Goal: Check status: Check status

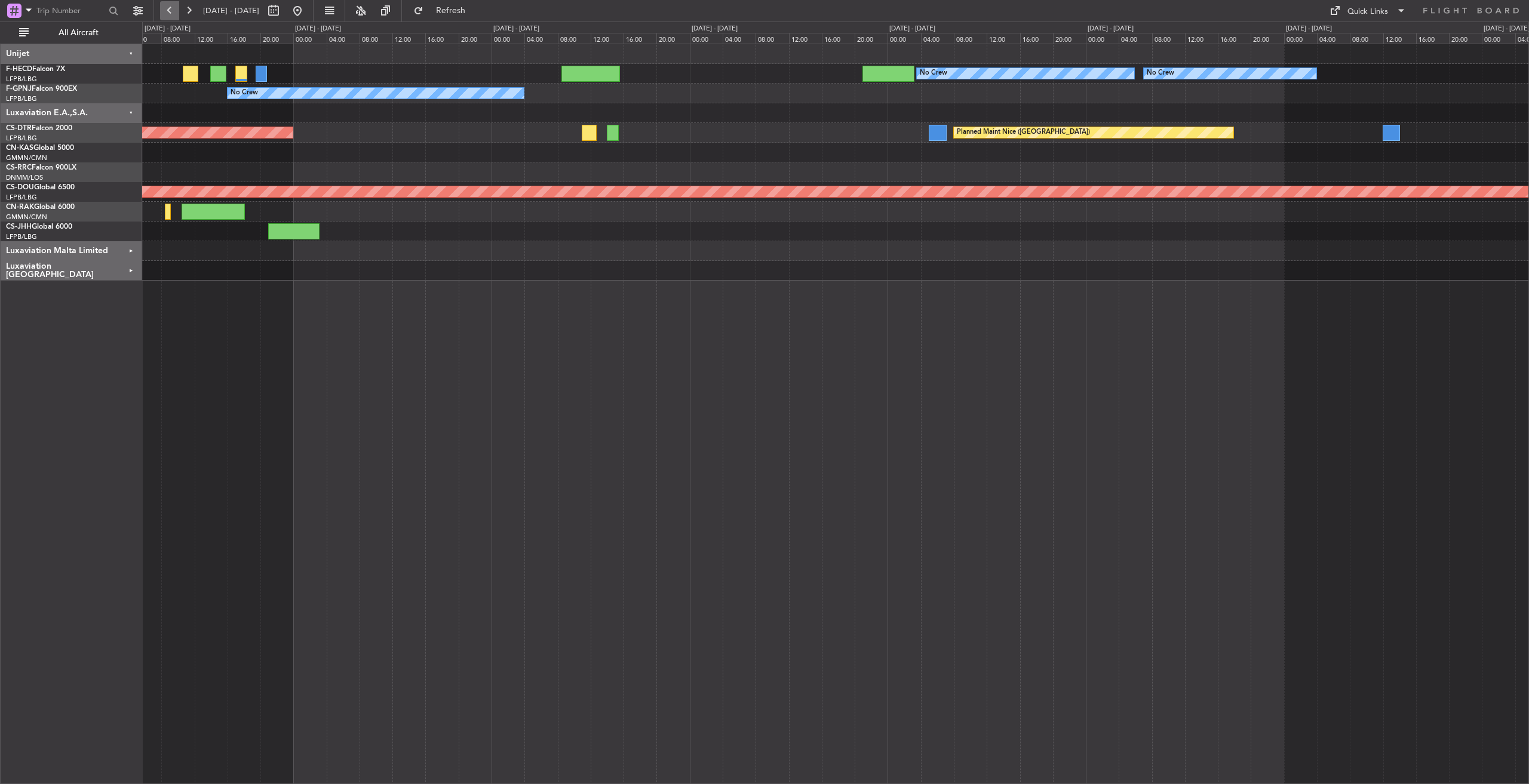
click at [168, 9] on button at bounding box center [170, 11] width 20 height 20
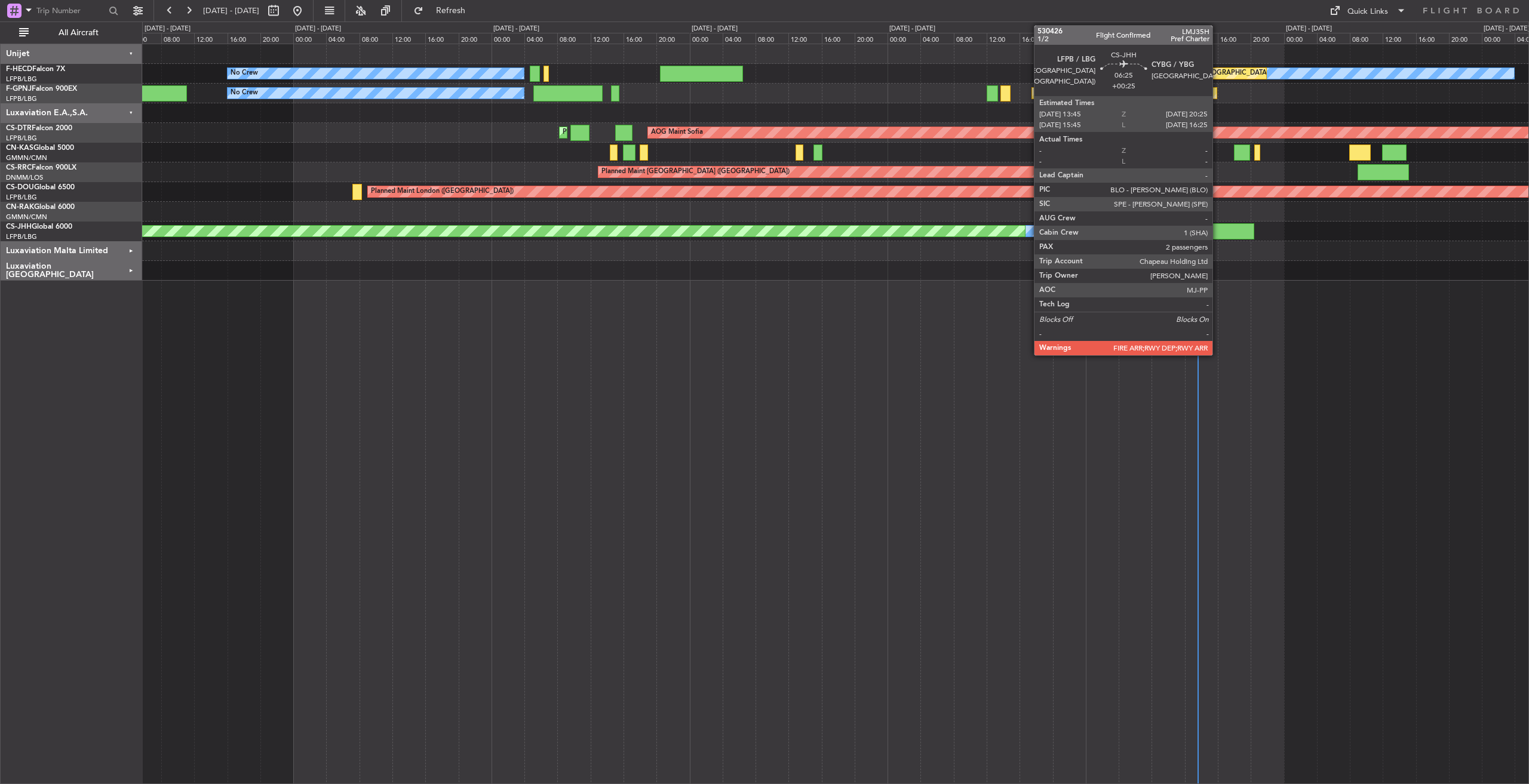
click at [1218, 237] on div at bounding box center [1227, 231] width 56 height 16
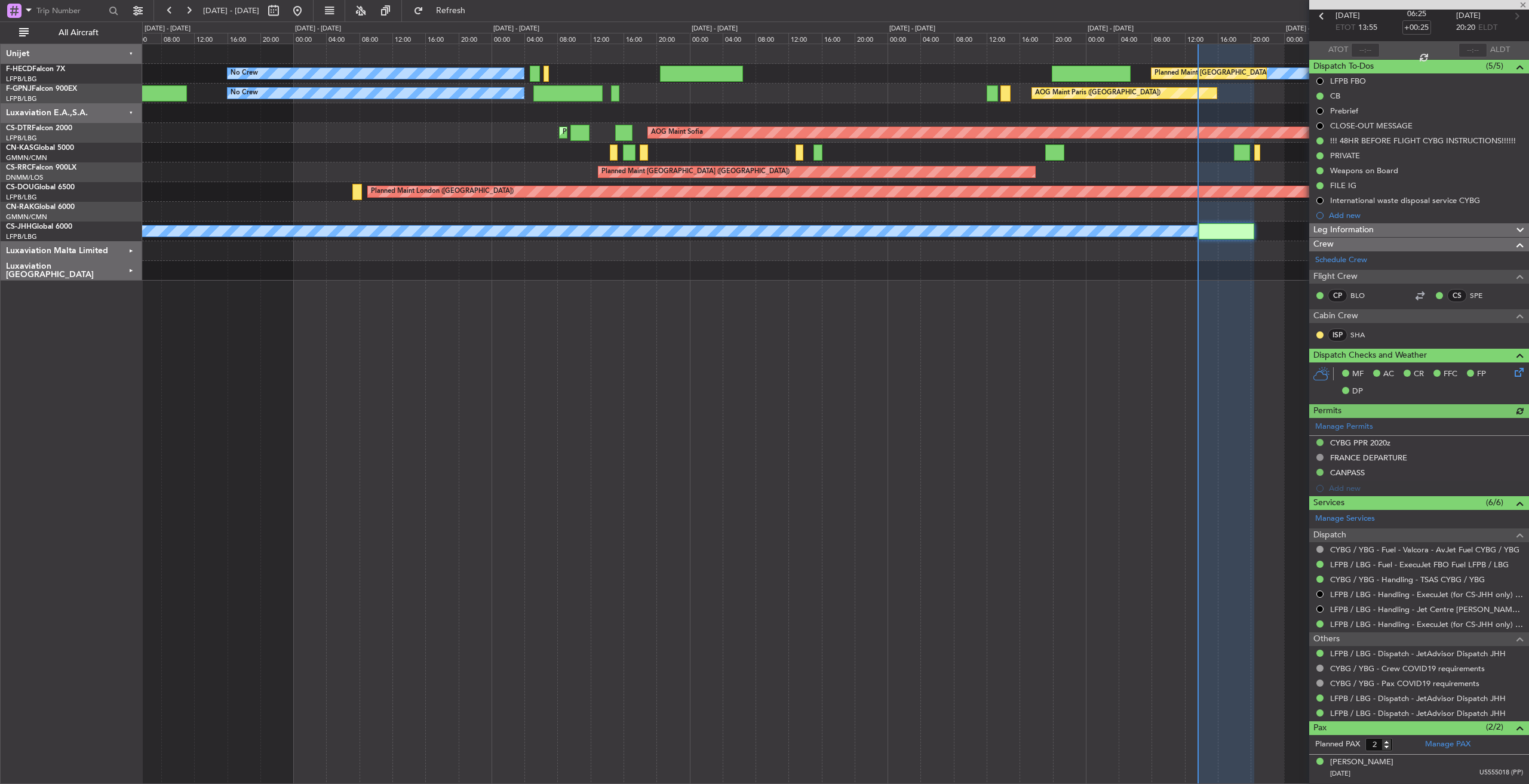
scroll to position [81, 0]
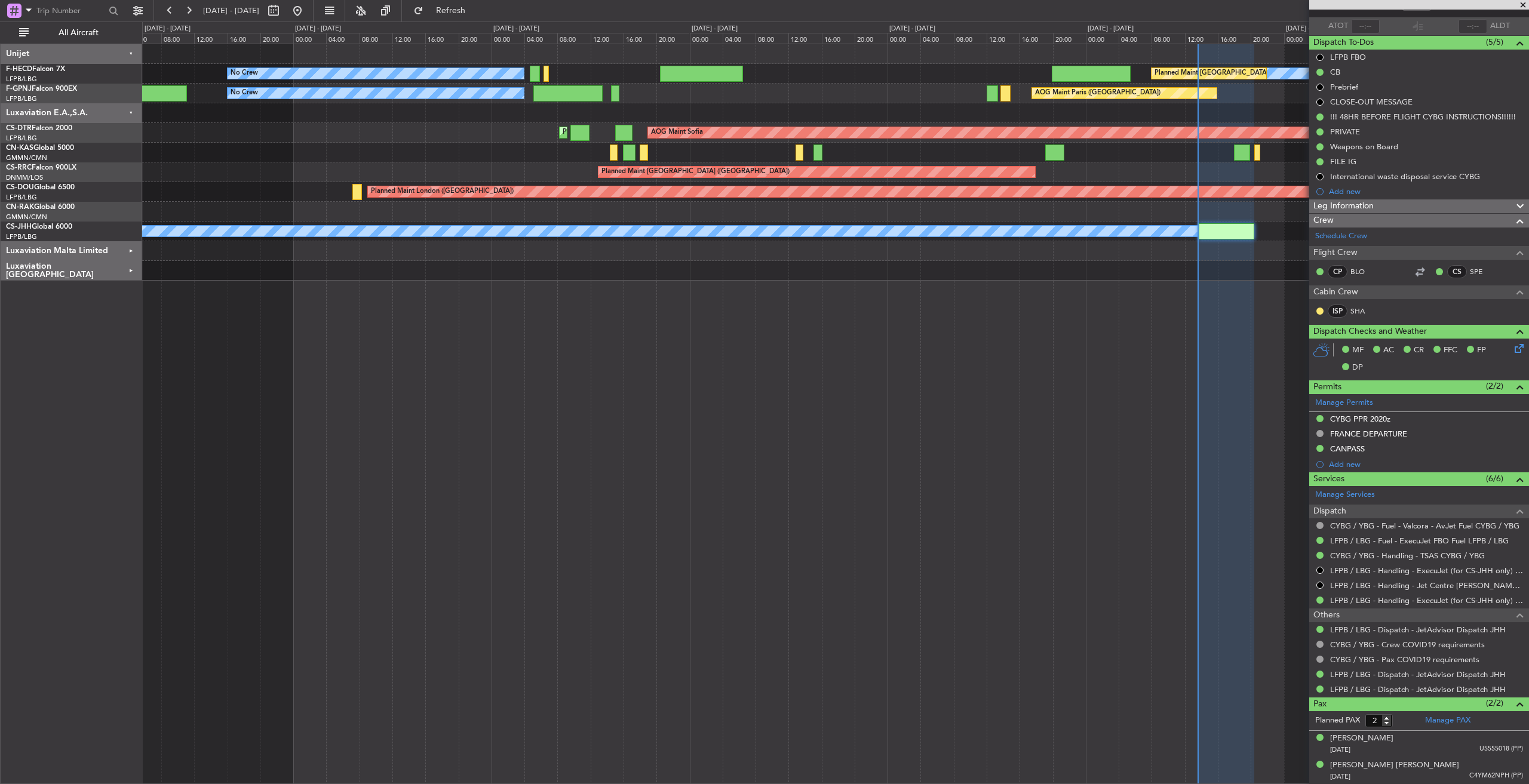
click at [1524, 2] on span at bounding box center [1523, 5] width 12 height 11
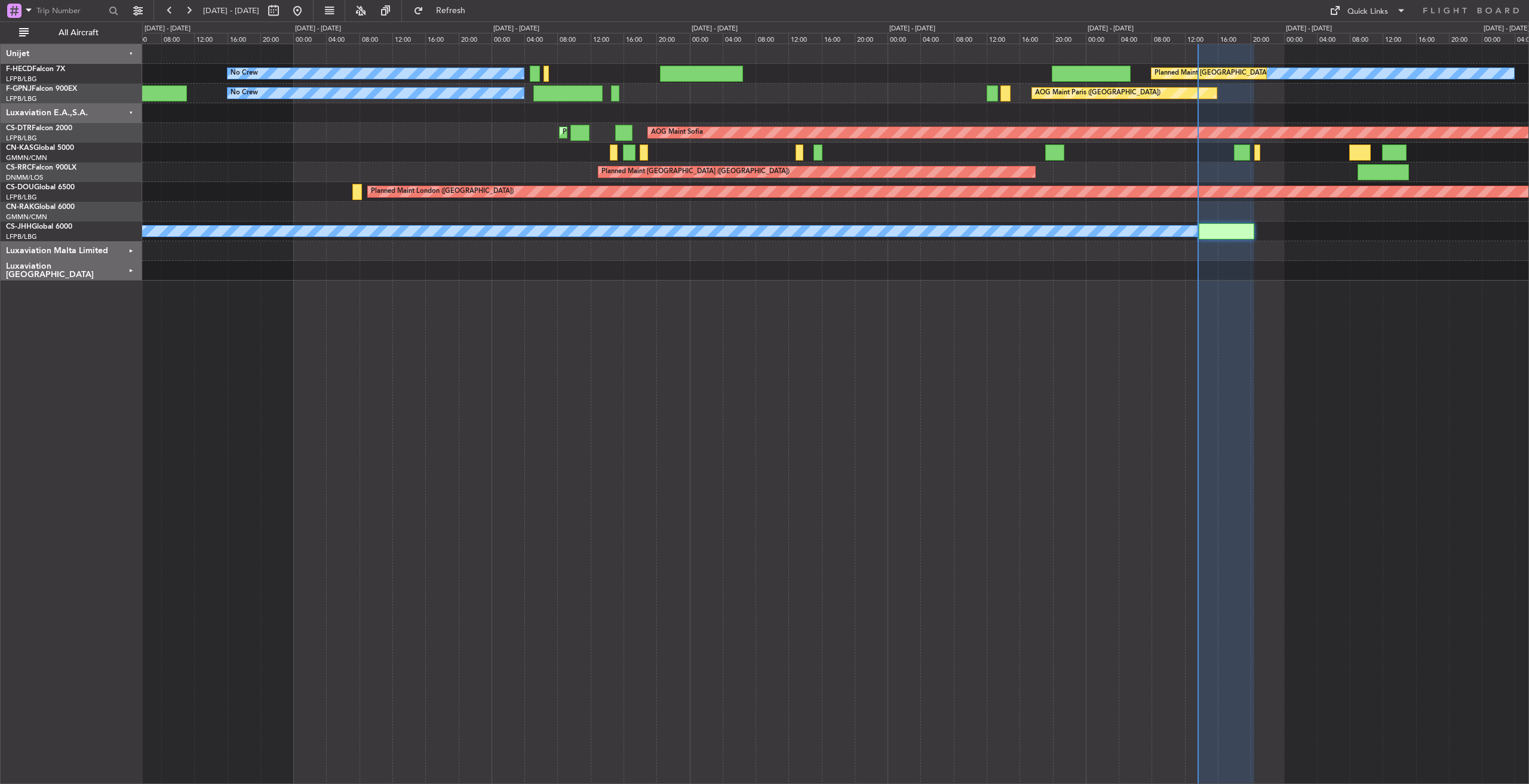
type input "0"
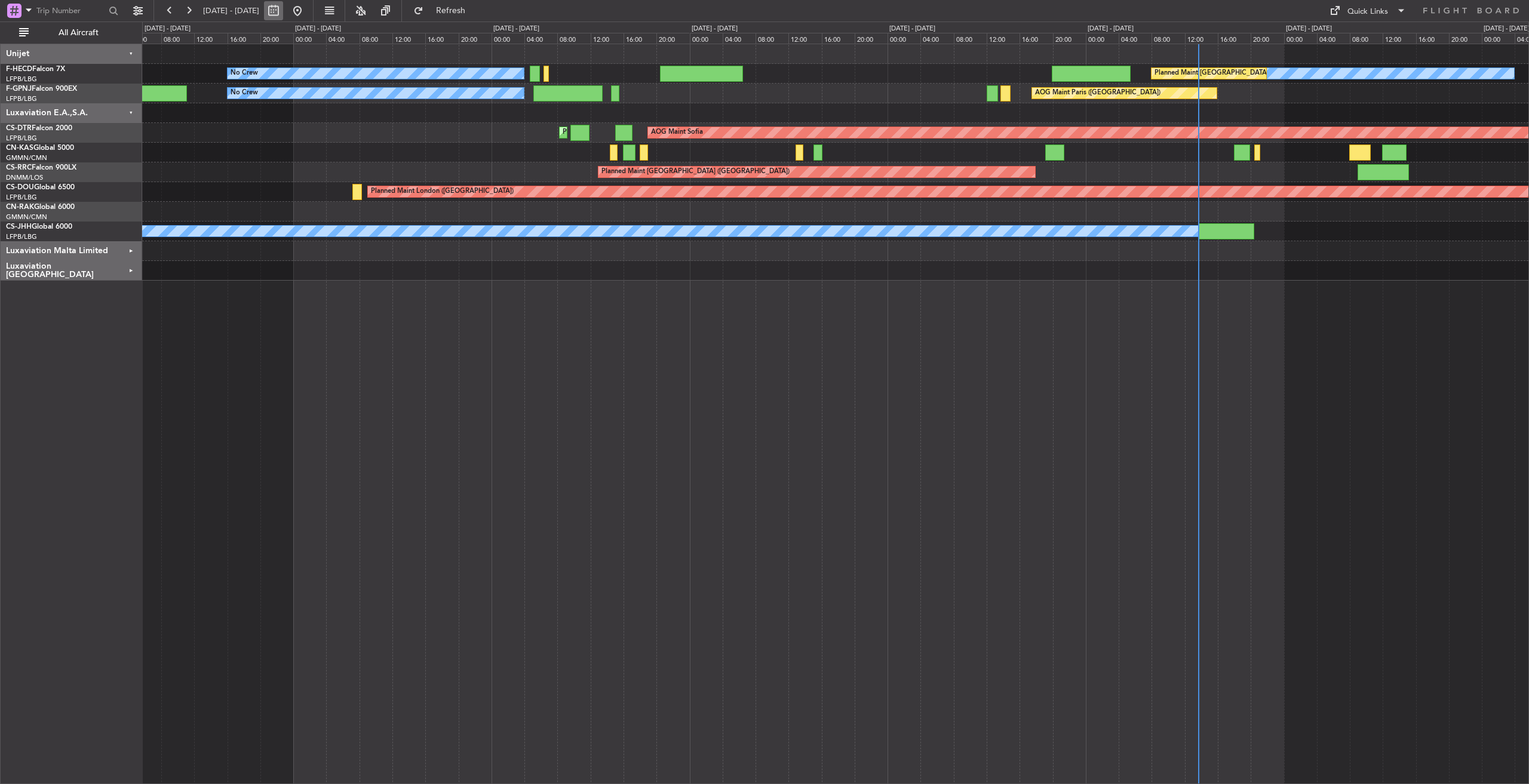
click at [283, 8] on button at bounding box center [274, 11] width 20 height 20
select select "9"
select select "2025"
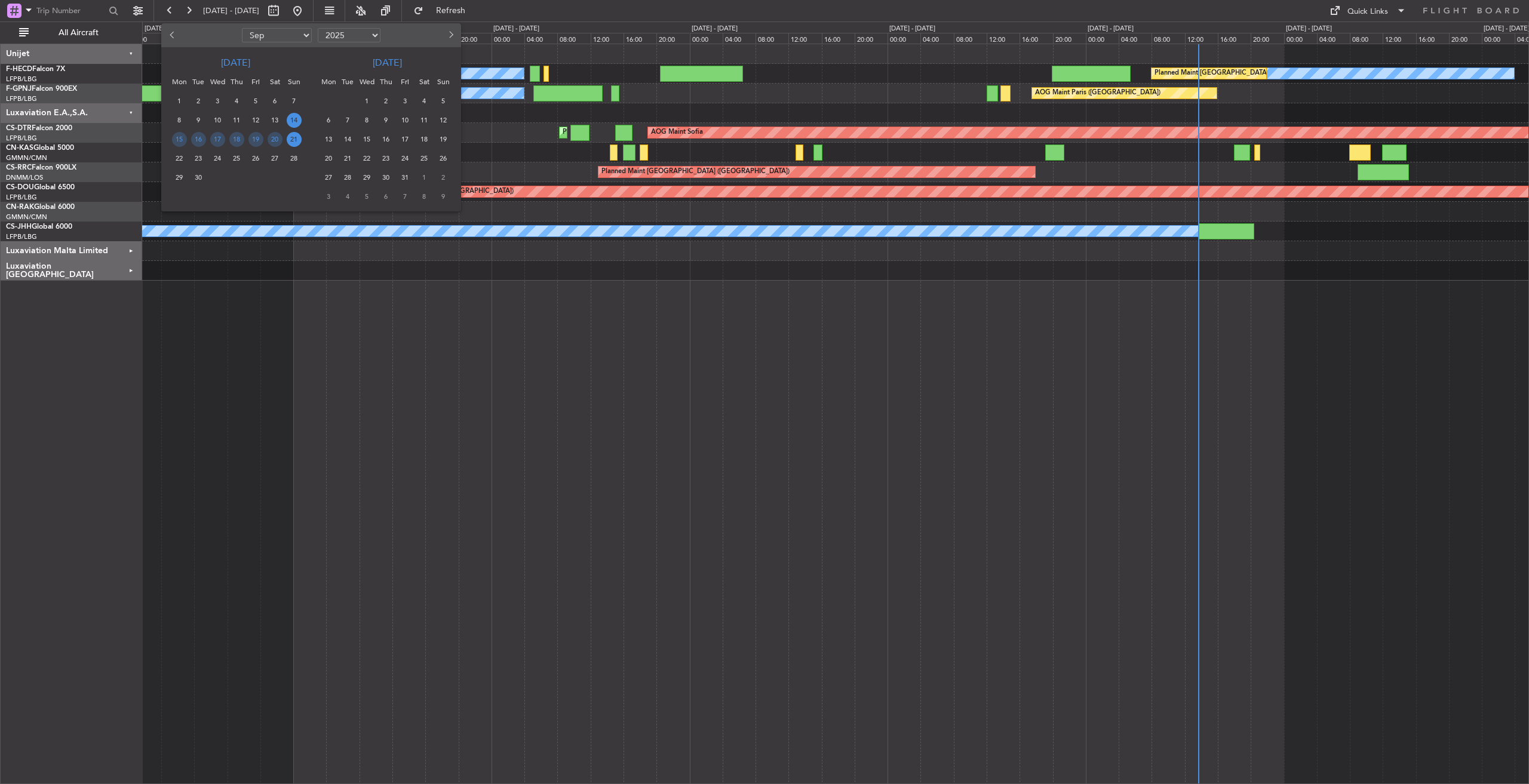
click at [172, 37] on span "Previous month" at bounding box center [172, 34] width 7 height 7
select select "8"
click at [184, 120] on span "4" at bounding box center [179, 119] width 15 height 15
click at [296, 118] on span "10" at bounding box center [294, 119] width 15 height 15
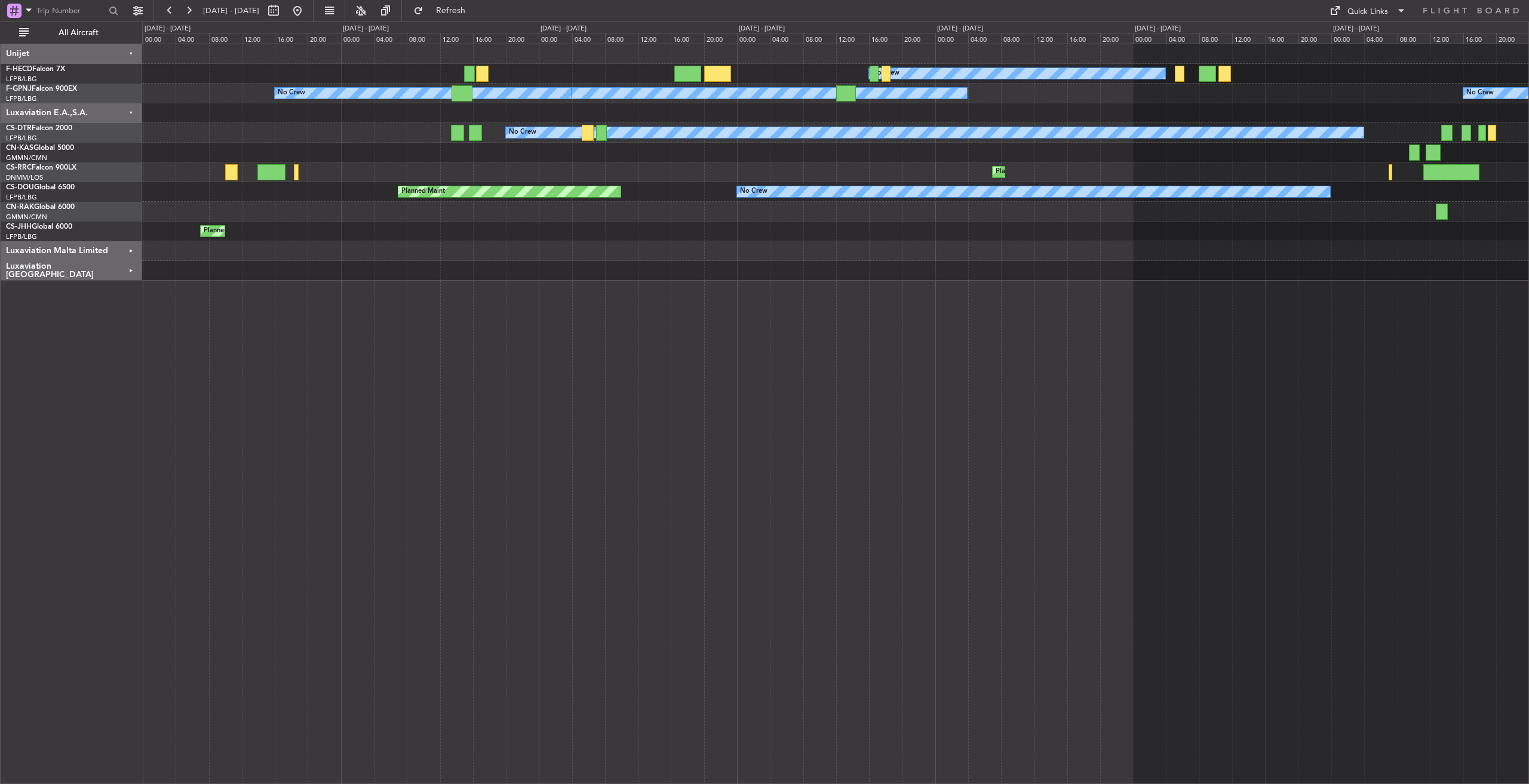
click at [132, 113] on div "Luxaviation E.A.,S.A." at bounding box center [71, 114] width 142 height 20
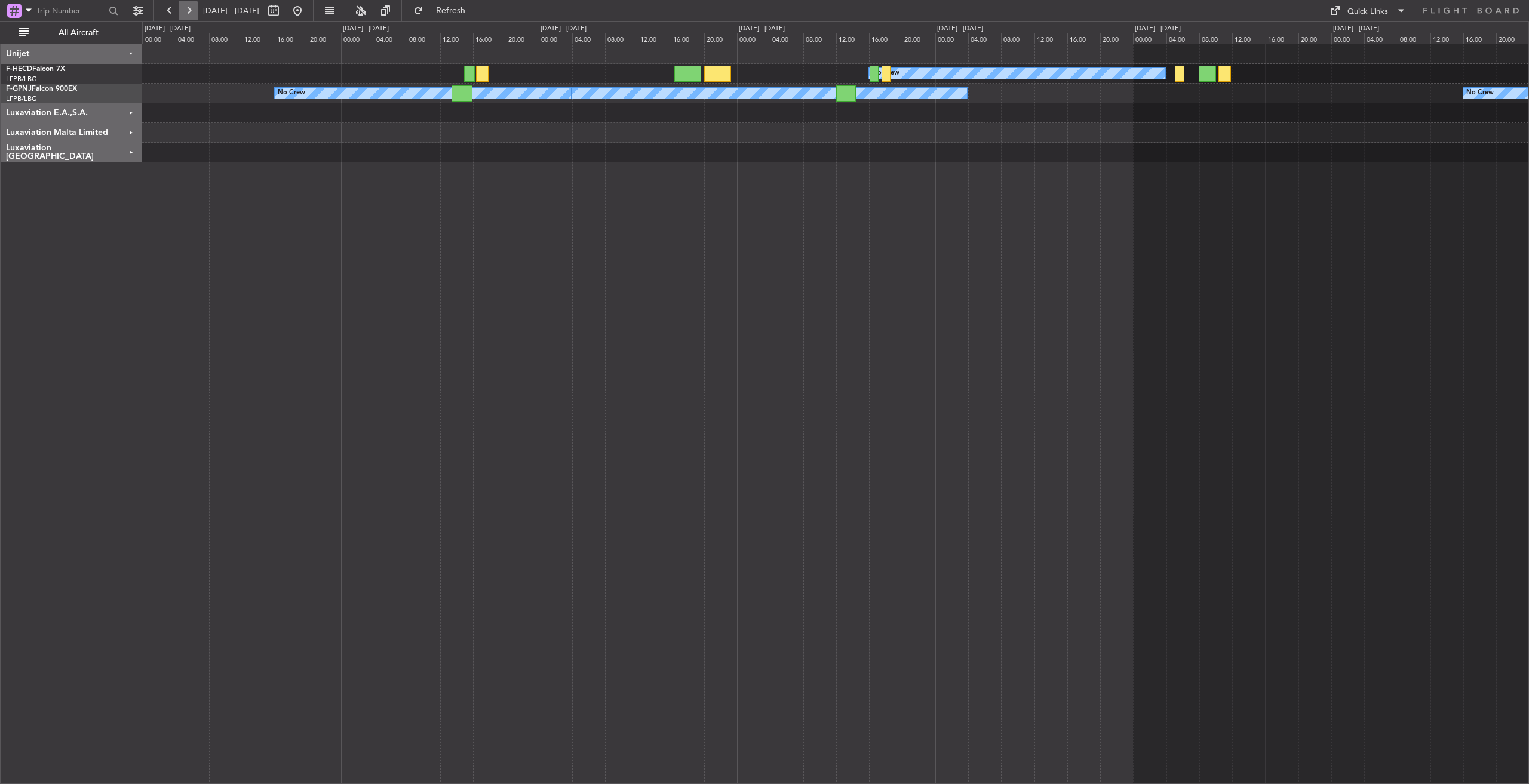
click at [189, 15] on button at bounding box center [189, 11] width 20 height 20
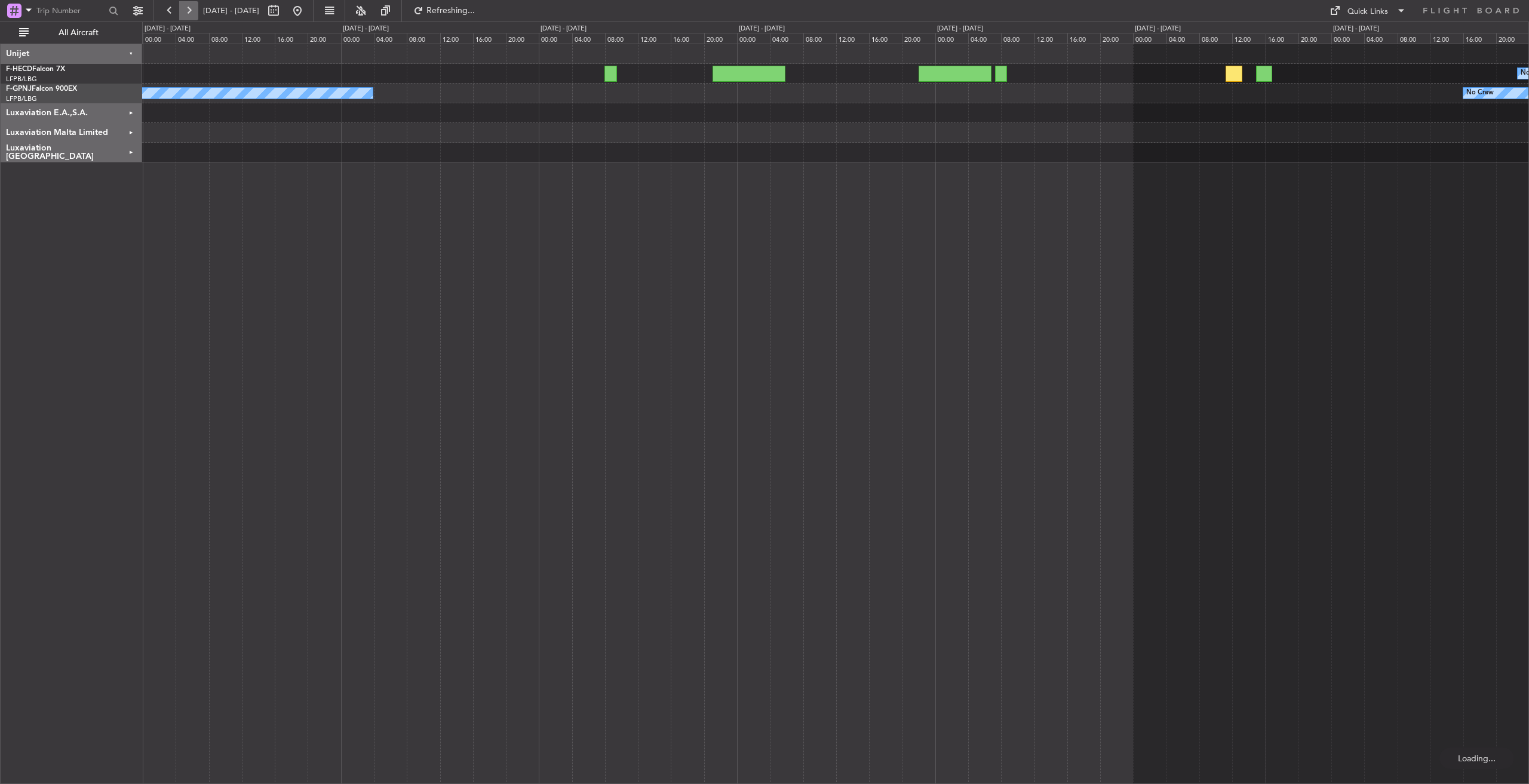
click at [189, 15] on button at bounding box center [189, 11] width 20 height 20
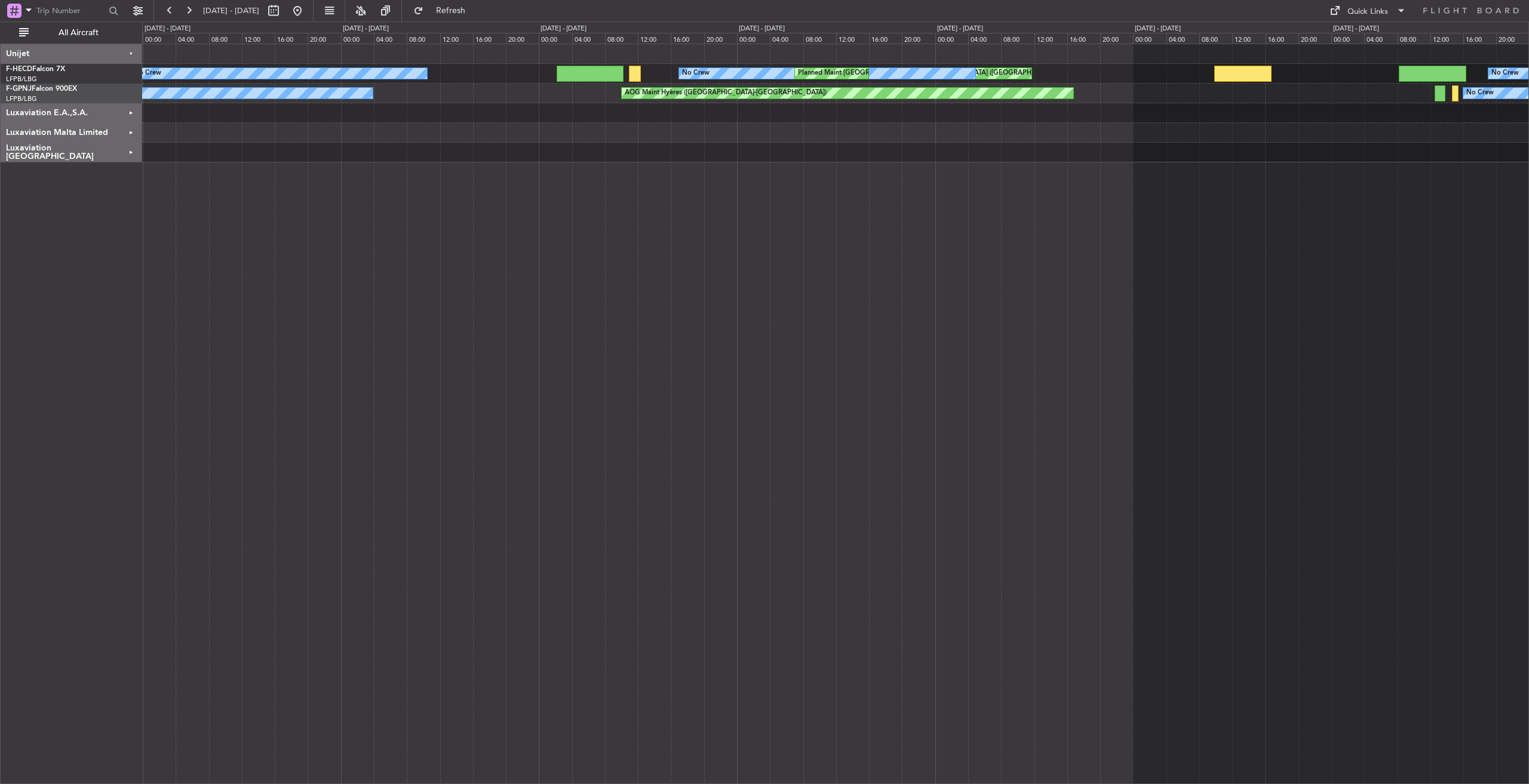
drag, startPoint x: 189, startPoint y: 15, endPoint x: 189, endPoint y: -11, distance: 26.0
click at [189, 0] on html "[DATE] - [DATE] Refresh Quick Links All Aircraft No Crew Planned Maint [GEOGRAP…" at bounding box center [764, 392] width 1529 height 784
click at [174, 12] on button at bounding box center [170, 11] width 20 height 20
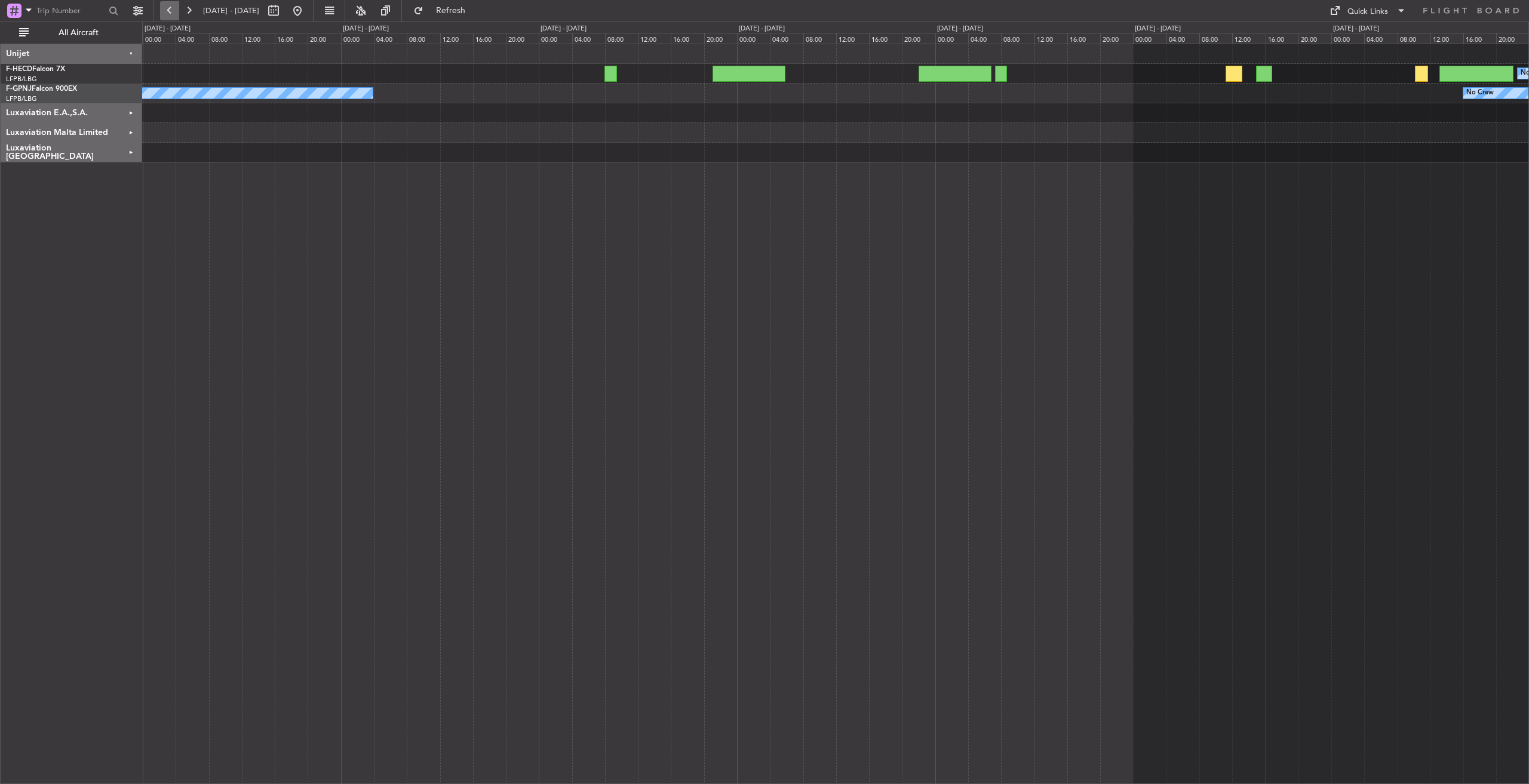
click at [174, 12] on button at bounding box center [170, 11] width 20 height 20
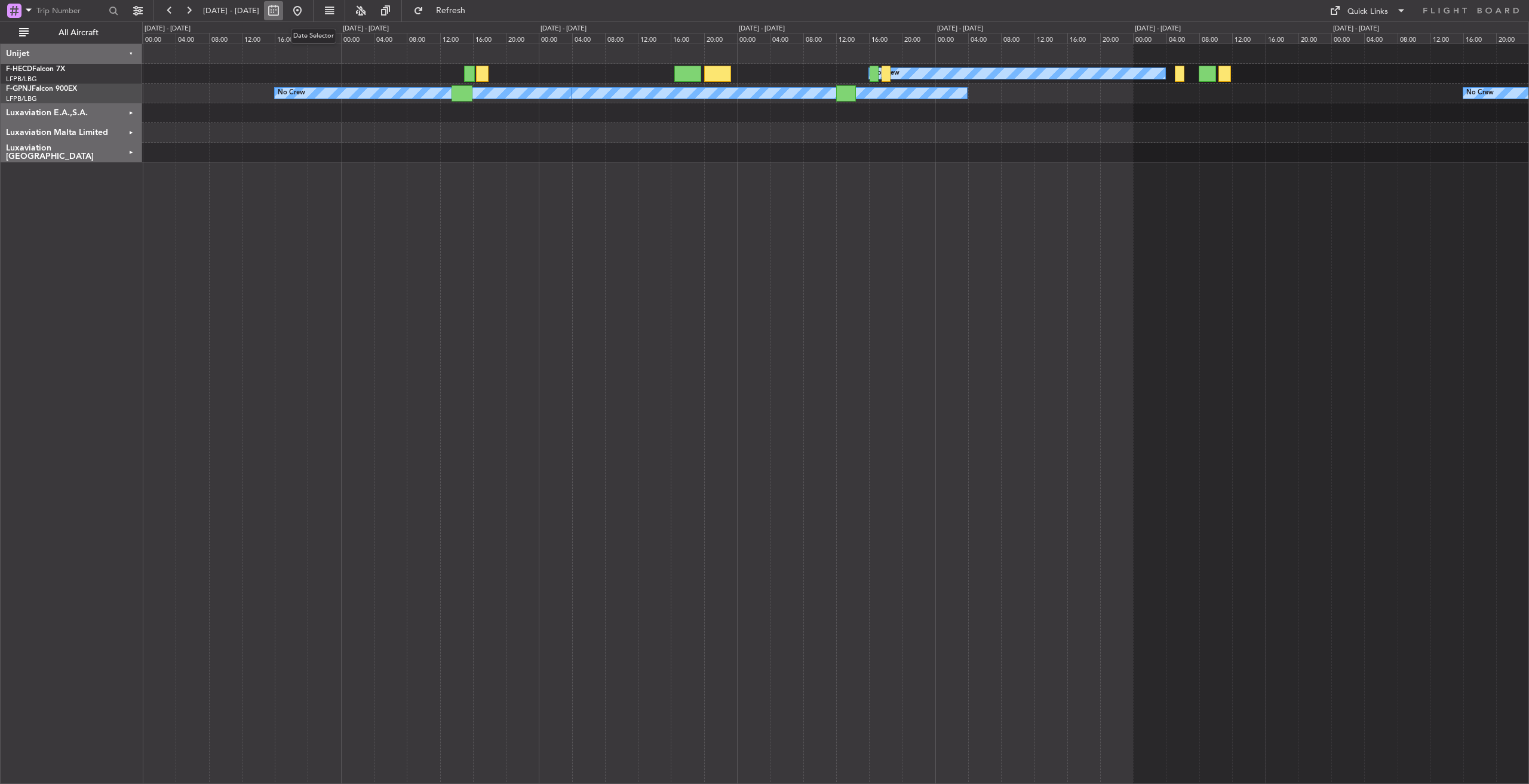
click at [283, 8] on button at bounding box center [274, 11] width 20 height 20
select select "8"
select select "2025"
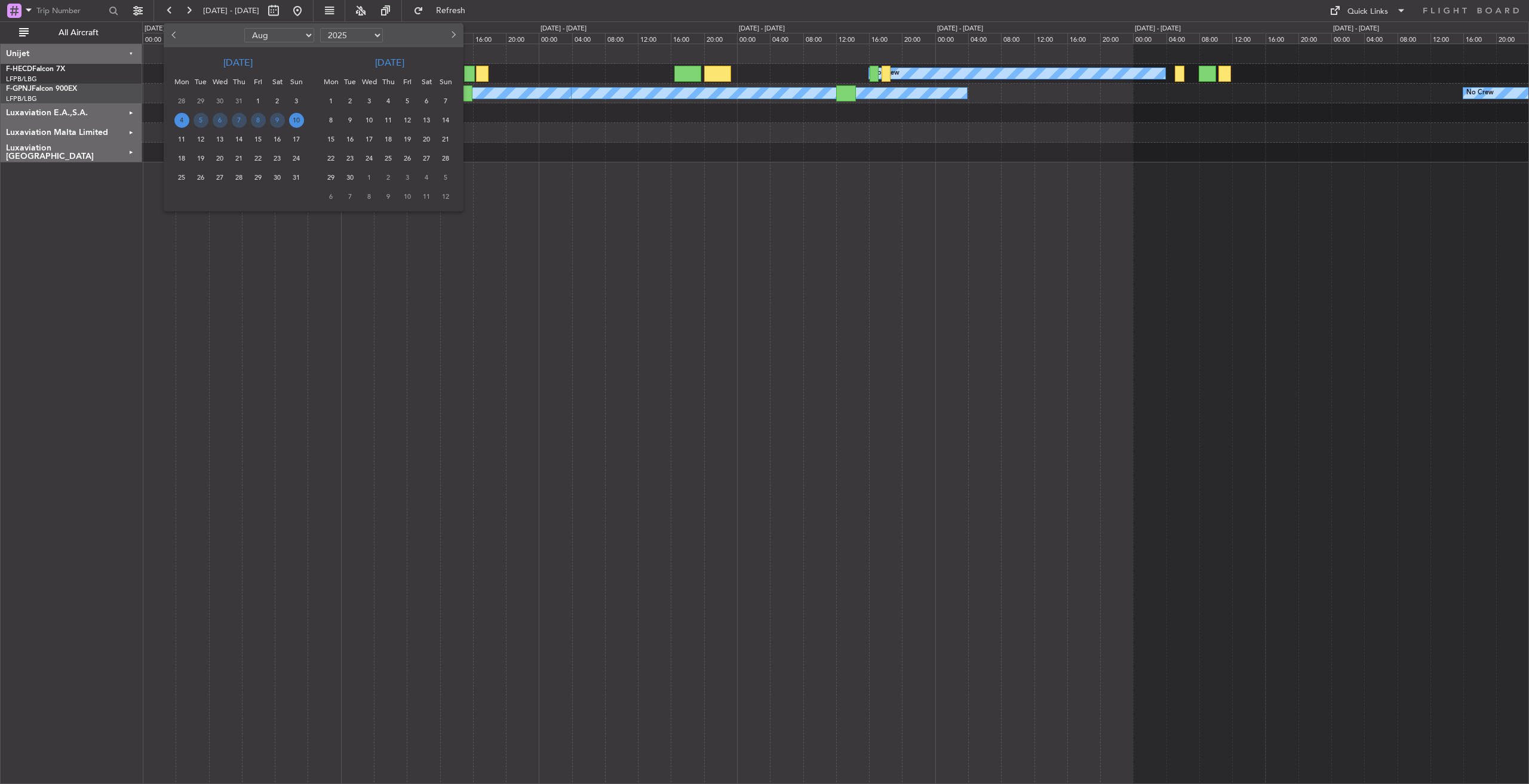
click at [331, 139] on span "15" at bounding box center [331, 139] width 15 height 15
click at [448, 139] on span "21" at bounding box center [445, 139] width 15 height 15
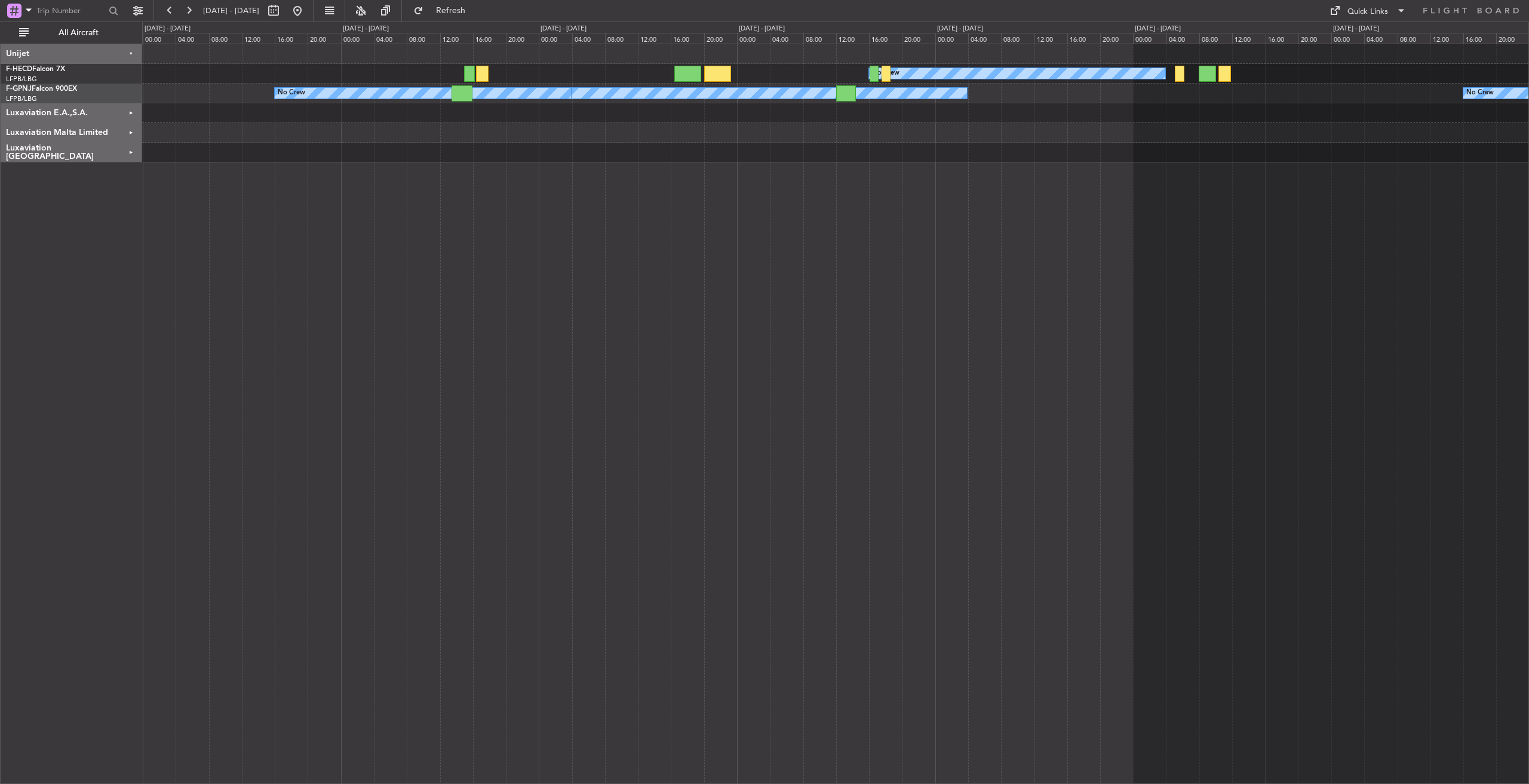
select select "9"
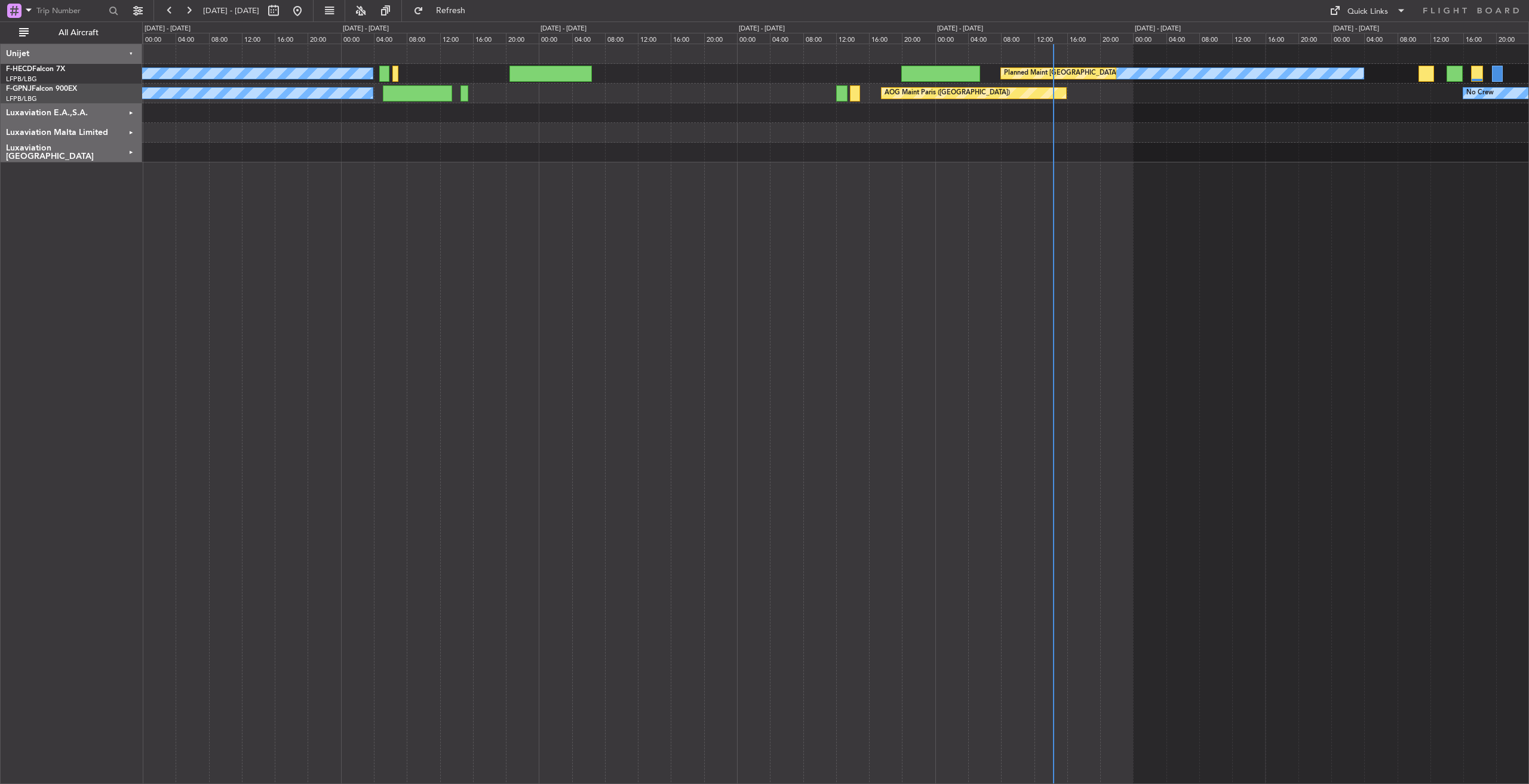
click at [134, 108] on div "Luxaviation E.A.,S.A." at bounding box center [71, 114] width 142 height 20
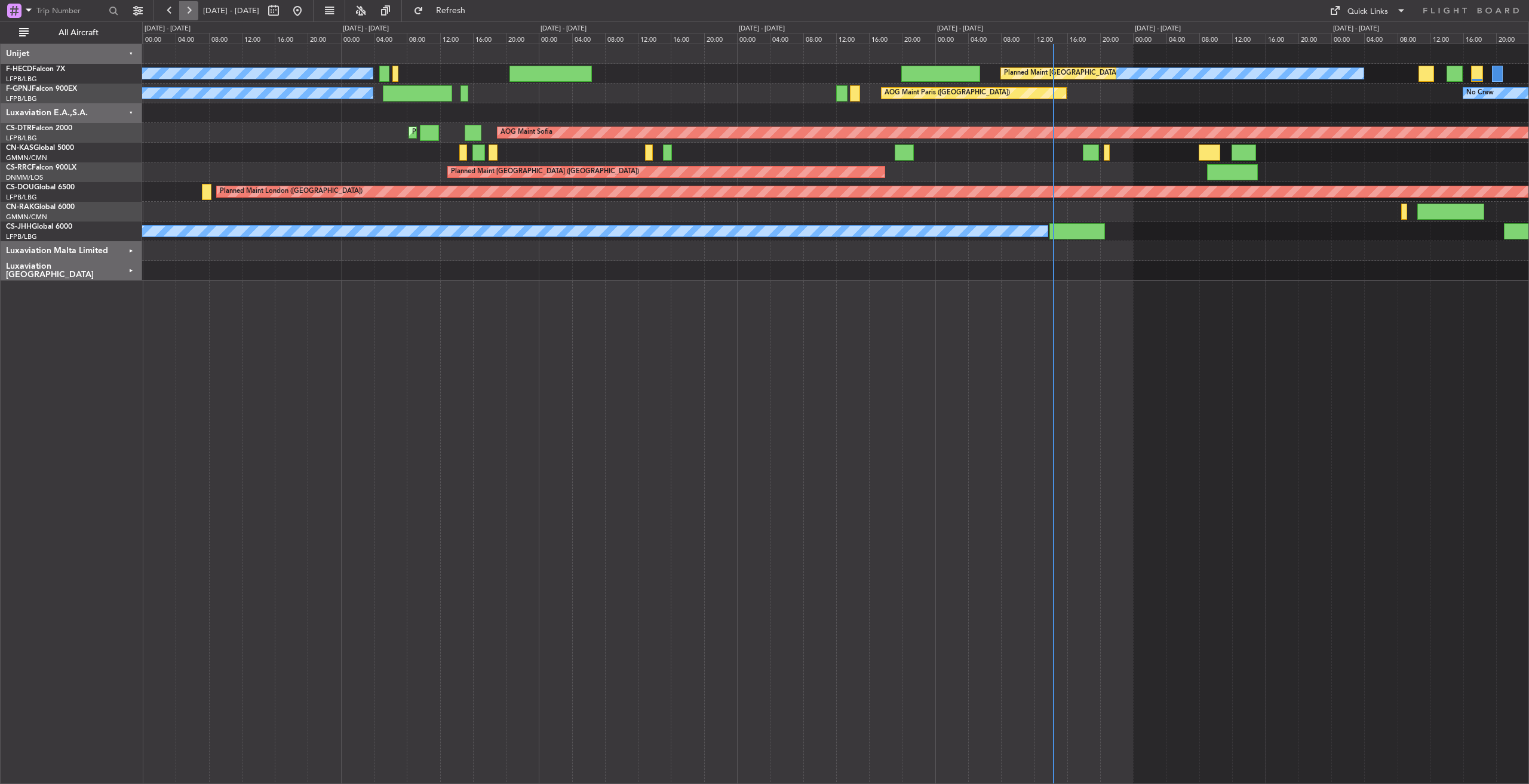
click at [185, 11] on button at bounding box center [189, 11] width 20 height 20
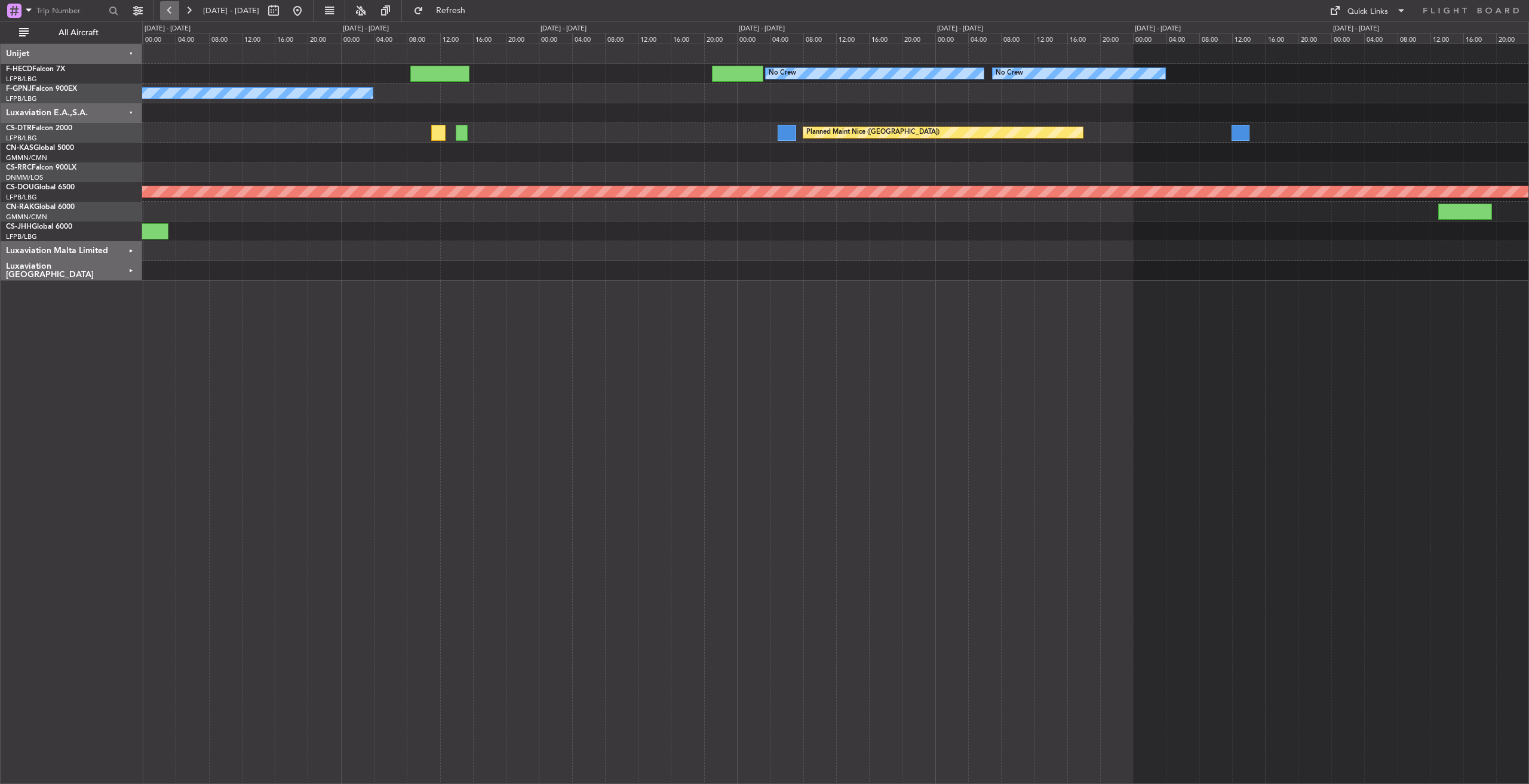
click at [175, 7] on button at bounding box center [170, 11] width 20 height 20
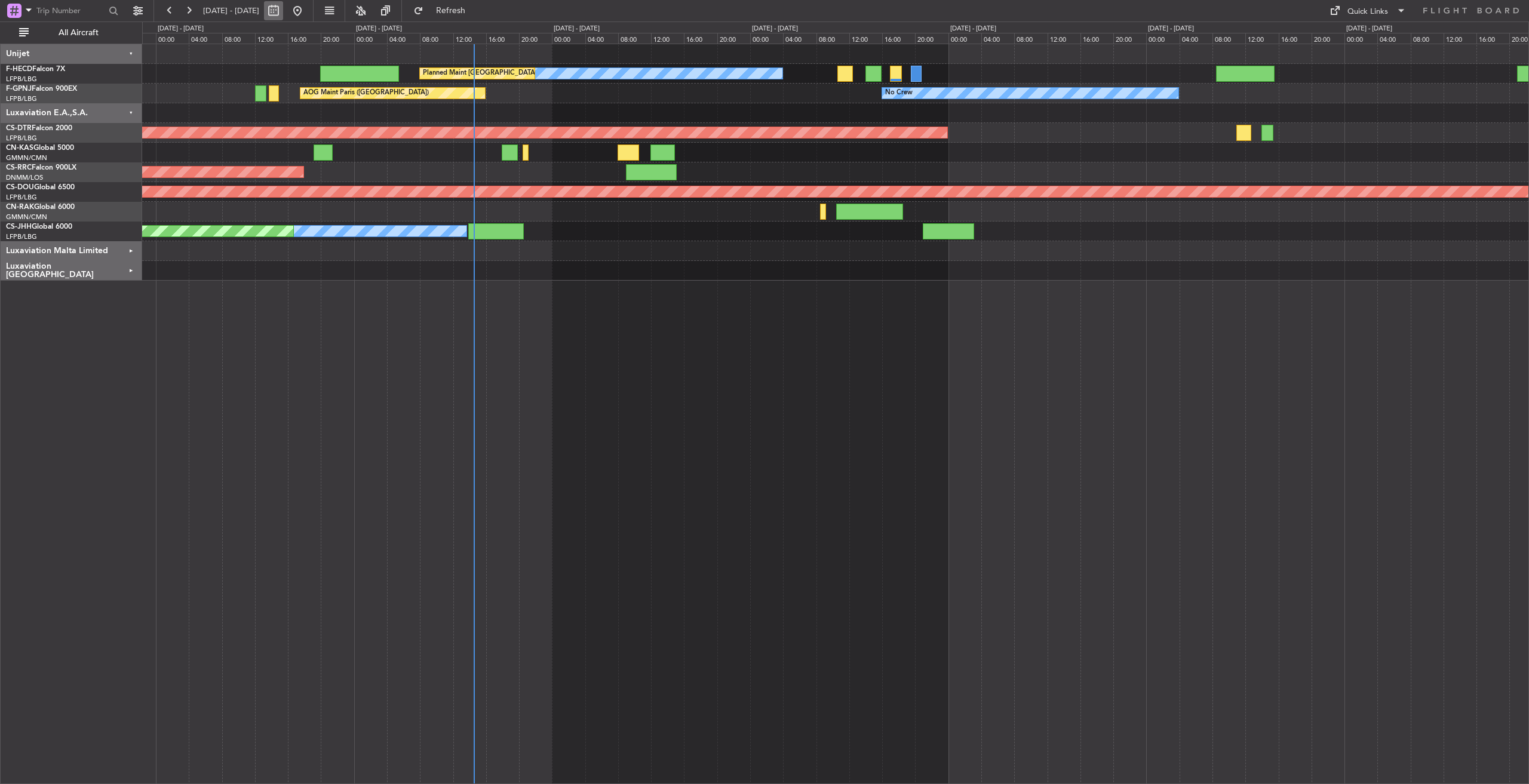
click at [283, 13] on button at bounding box center [274, 11] width 20 height 20
select select "9"
select select "2025"
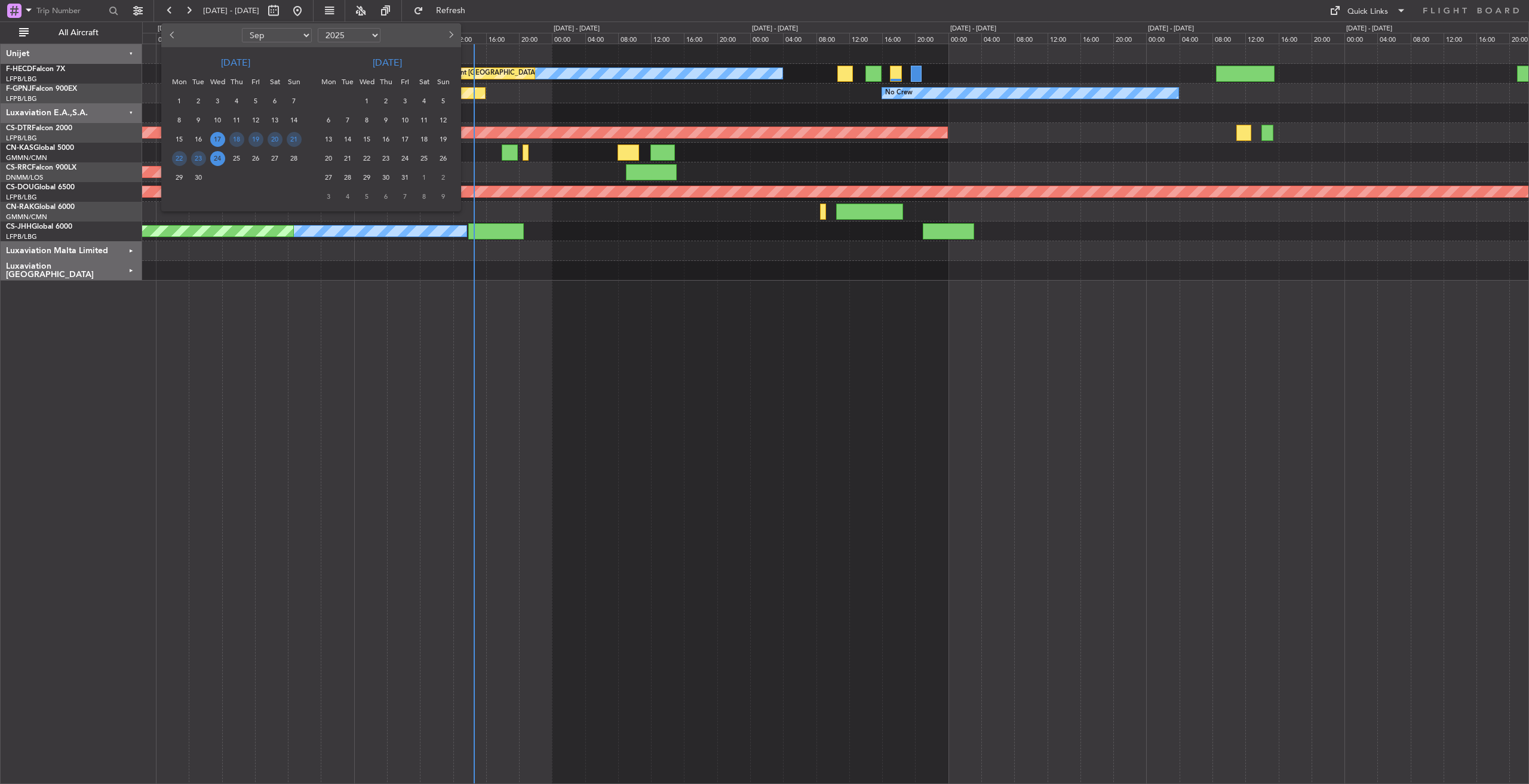
click at [173, 37] on span "Previous month" at bounding box center [172, 34] width 7 height 7
select select "8"
click at [182, 141] on span "11" at bounding box center [179, 139] width 15 height 15
click at [296, 141] on span "17" at bounding box center [294, 139] width 15 height 15
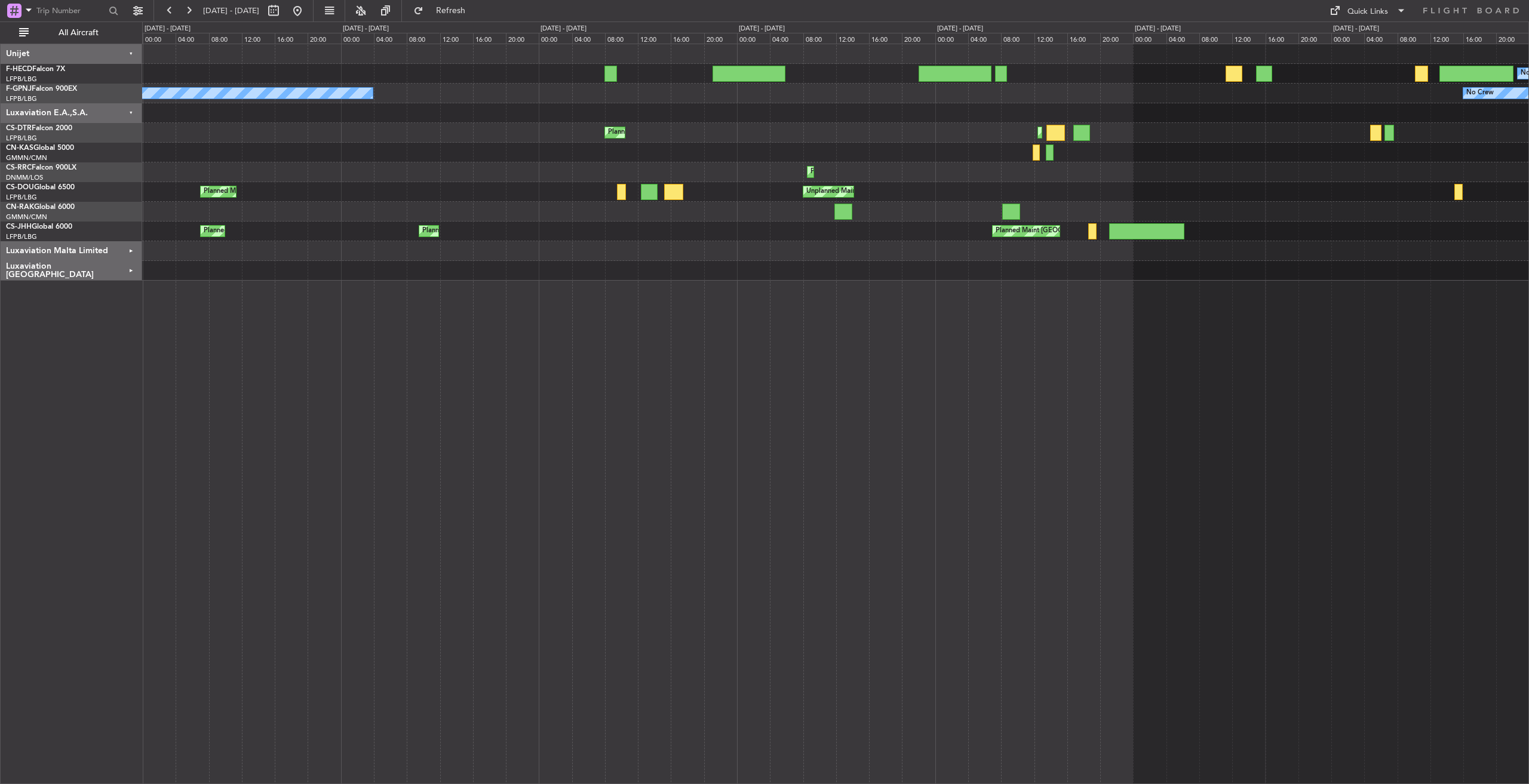
click at [132, 115] on div "Luxaviation E.A.,S.A." at bounding box center [71, 114] width 142 height 20
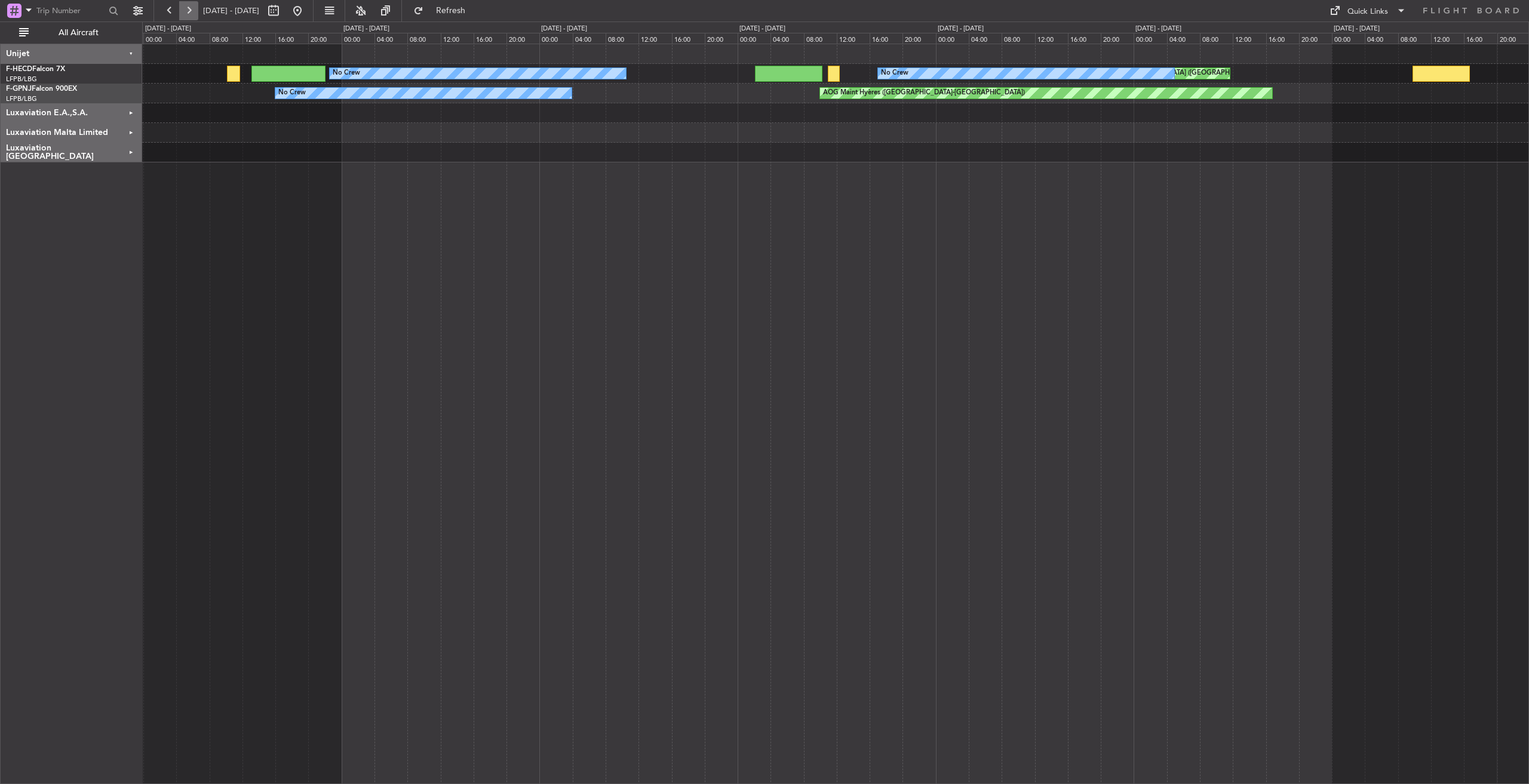
click at [189, 7] on button at bounding box center [189, 11] width 20 height 20
